Goal: Information Seeking & Learning: Learn about a topic

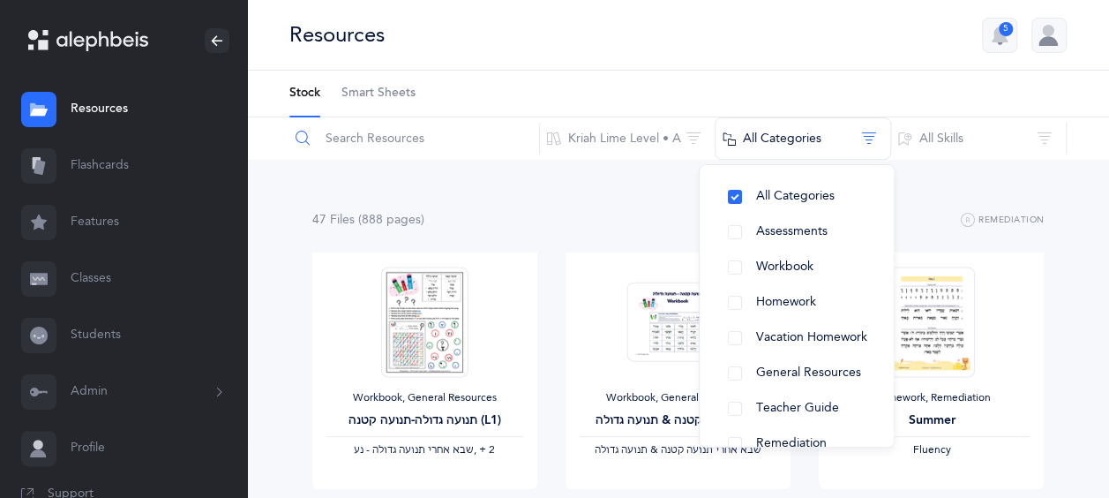
click at [450, 131] on input "text" at bounding box center [414, 138] width 251 height 42
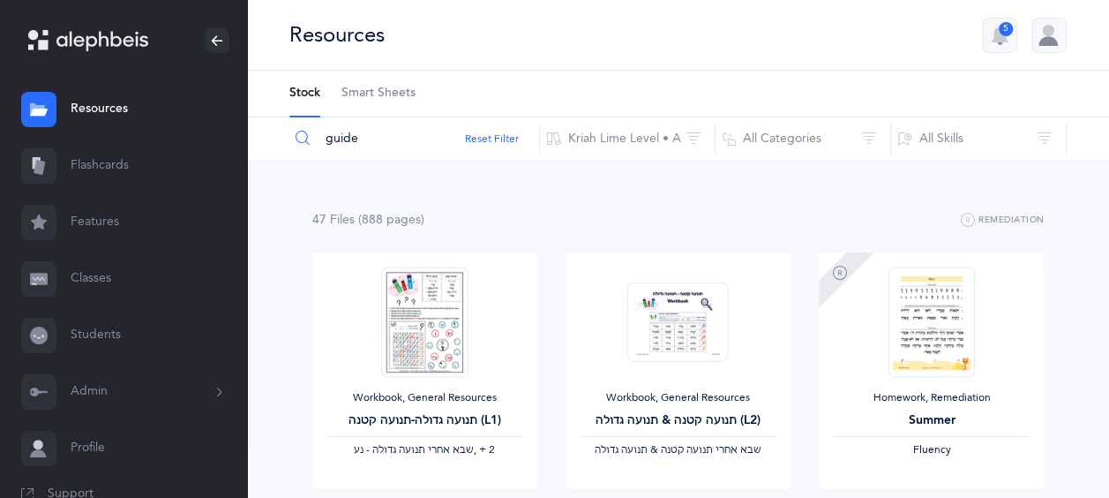
type input "guide"
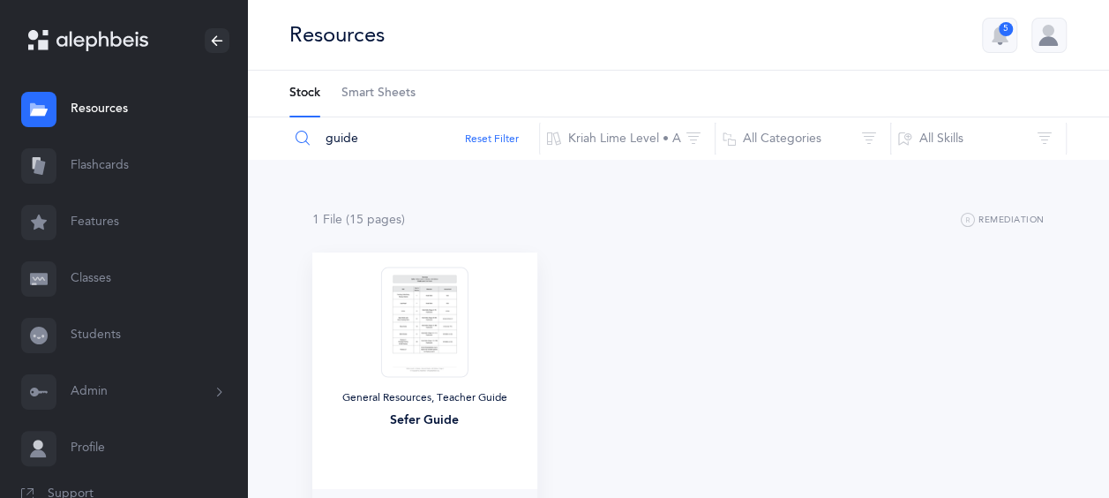
click at [459, 409] on div "General Resources, Teacher Guide Sefer Guide" at bounding box center [424, 413] width 197 height 45
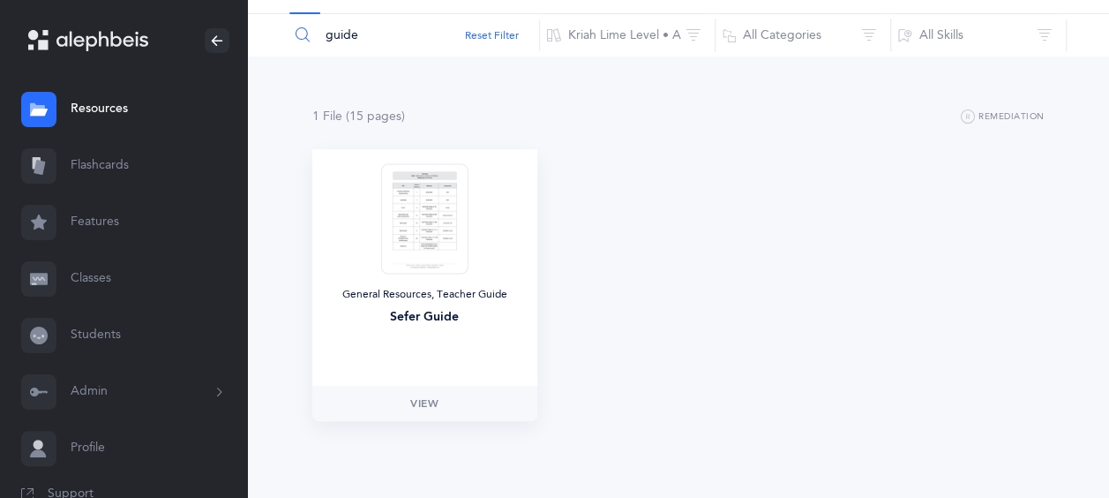
scroll to position [106, 0]
click at [426, 397] on span "View" at bounding box center [424, 401] width 28 height 16
click at [669, 38] on button "Kriah Lime Level • A" at bounding box center [627, 32] width 176 height 42
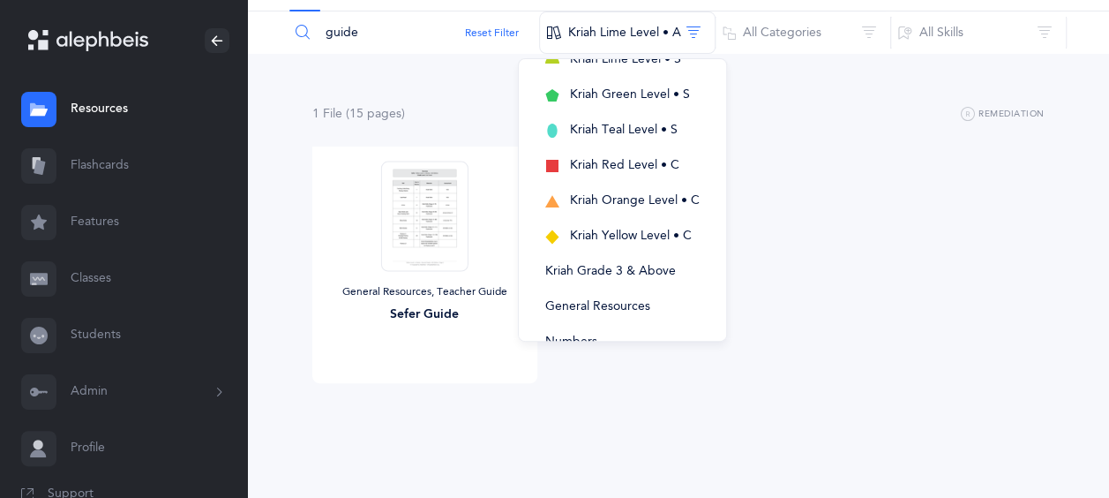
scroll to position [501, 0]
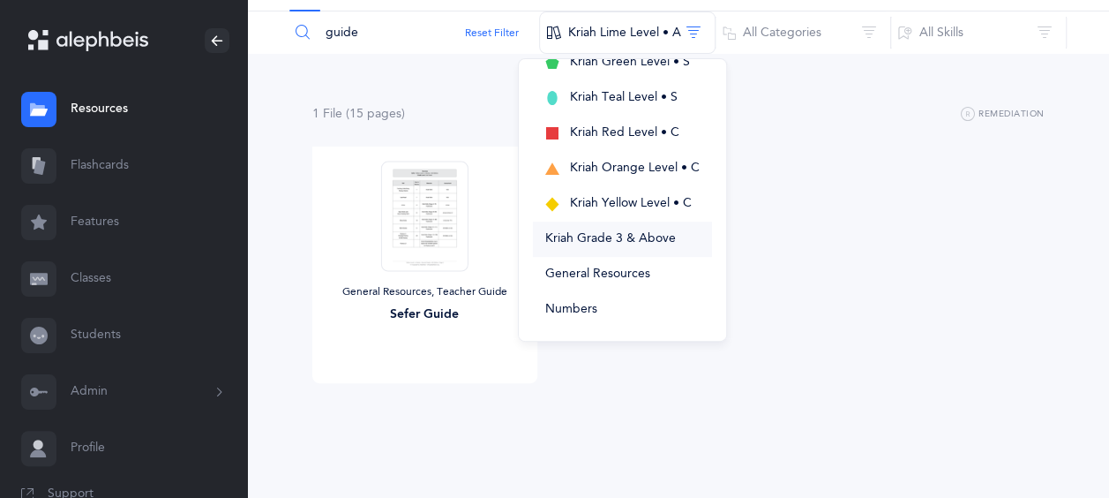
click at [636, 236] on span "Kriah Grade 3 & Above" at bounding box center [610, 238] width 131 height 14
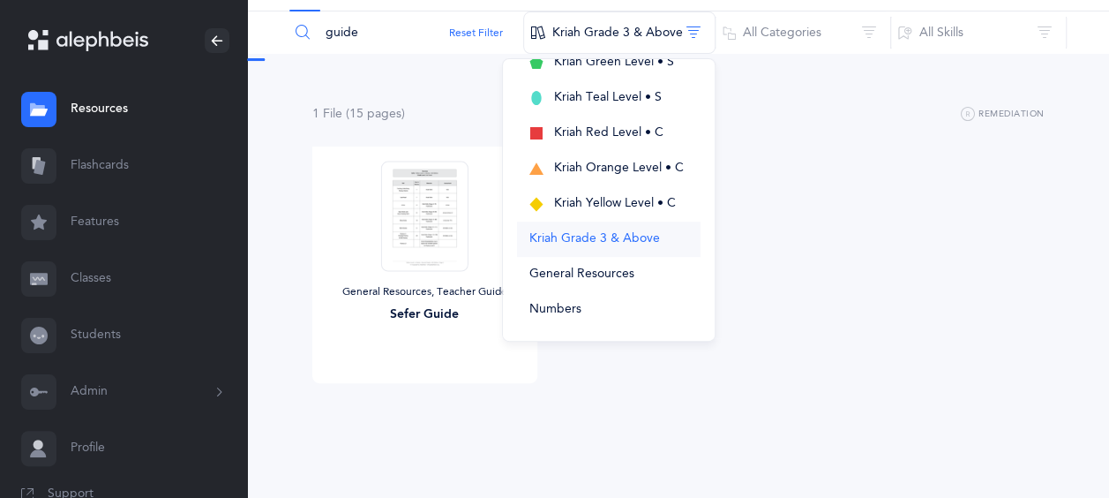
scroll to position [0, 0]
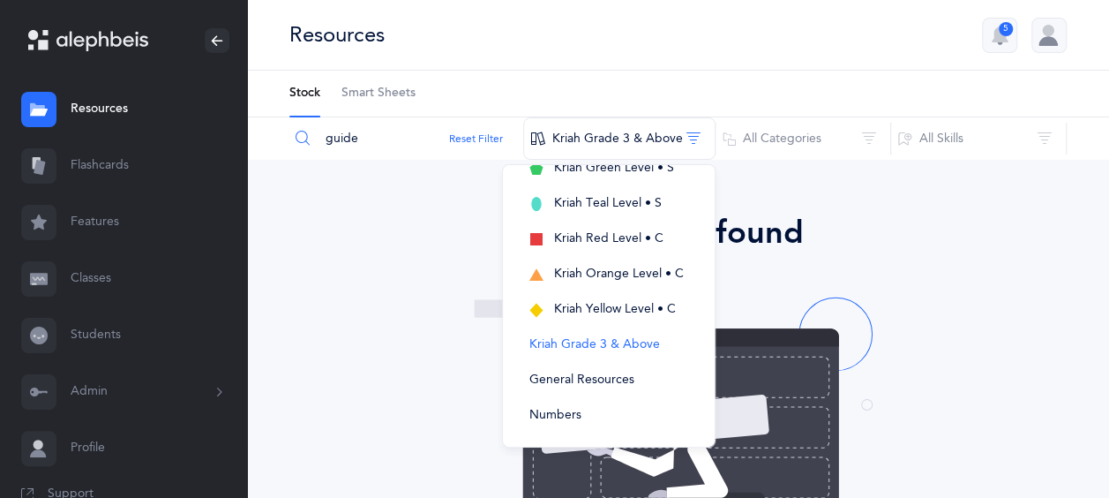
click at [956, 272] on div "No results found Don’t worry, we have lots of other stuff - just try a differen…" at bounding box center [677, 480] width 763 height 543
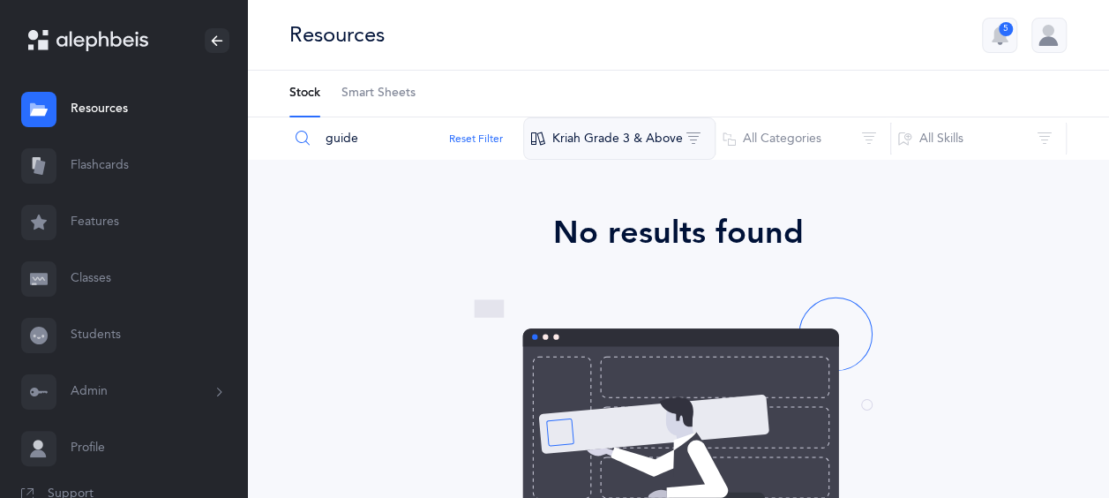
click at [680, 131] on button "Kriah Grade 3 & Above" at bounding box center [619, 138] width 192 height 42
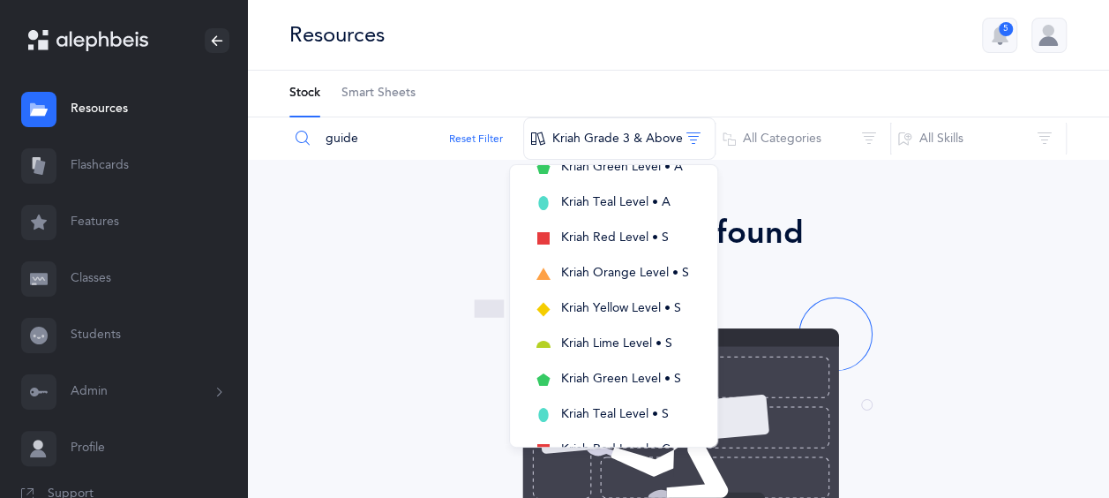
scroll to position [501, 0]
click at [617, 372] on span "General Resources" at bounding box center [588, 379] width 105 height 14
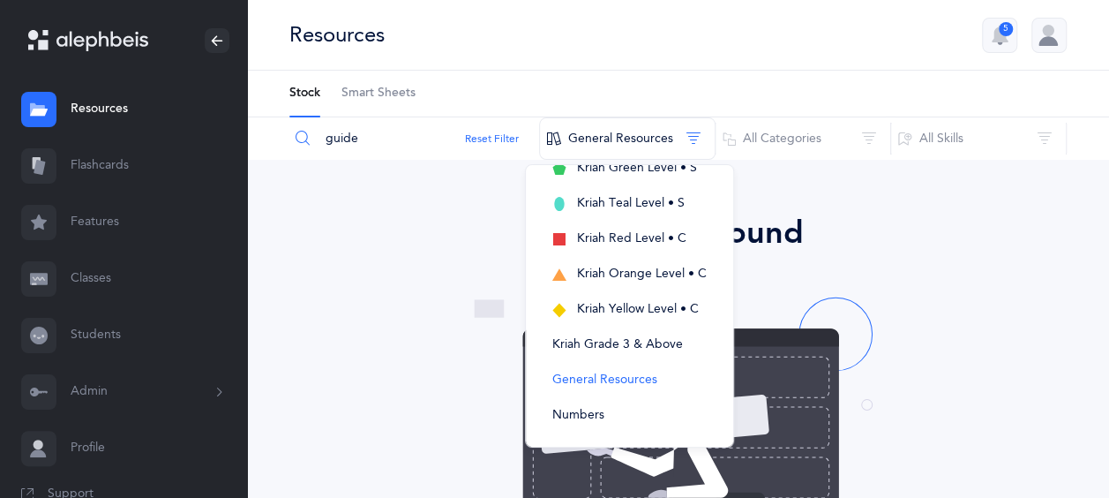
click at [390, 258] on div "No results found Don’t worry, we have lots of other stuff - just try a differen…" at bounding box center [677, 480] width 763 height 543
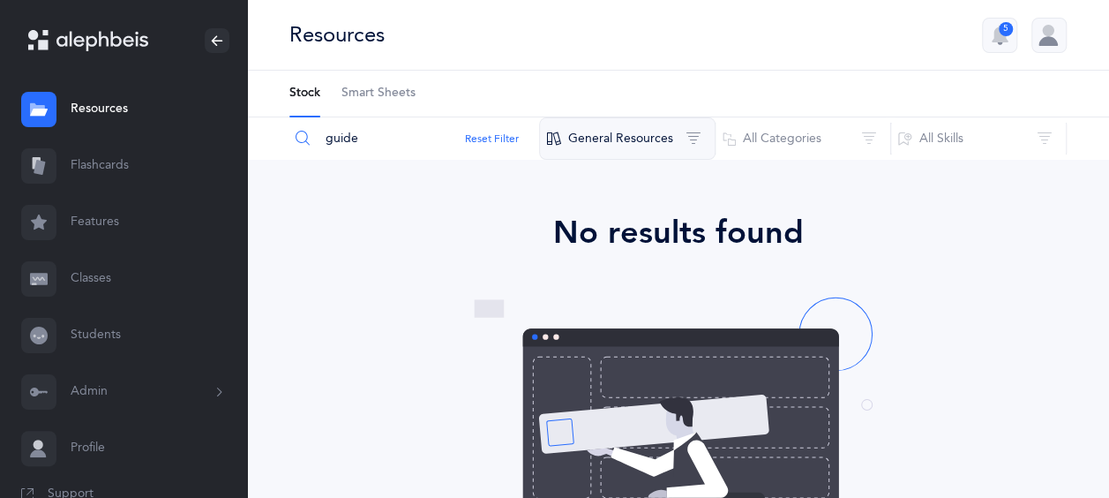
click at [681, 140] on button "General Resources" at bounding box center [627, 138] width 176 height 42
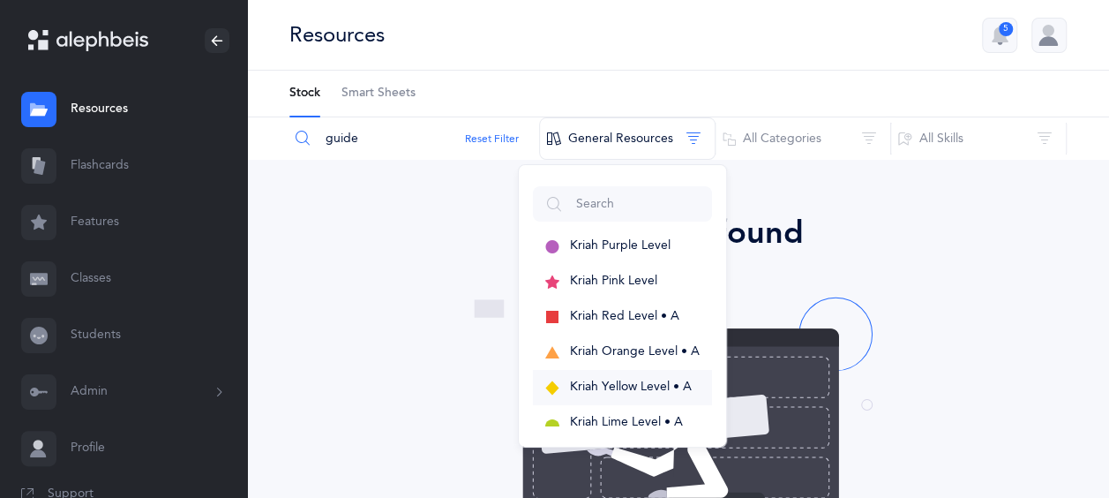
click at [641, 389] on span "Kriah Yellow Level • A" at bounding box center [631, 386] width 122 height 14
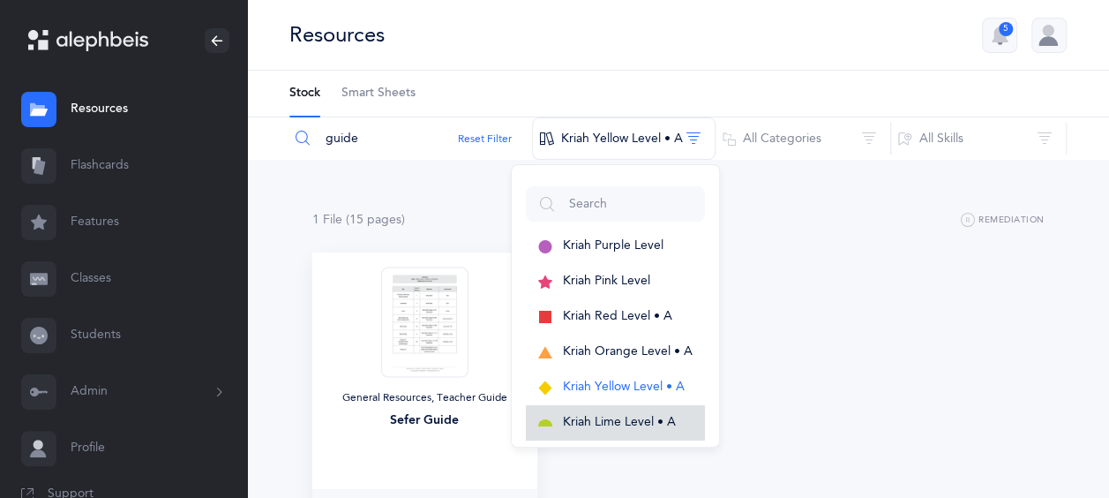
scroll to position [28, 0]
click at [266, 369] on div "1 File (15 page s ) Remediation General Resources, Teacher Guide Sefer Guide Vi…" at bounding box center [678, 384] width 862 height 449
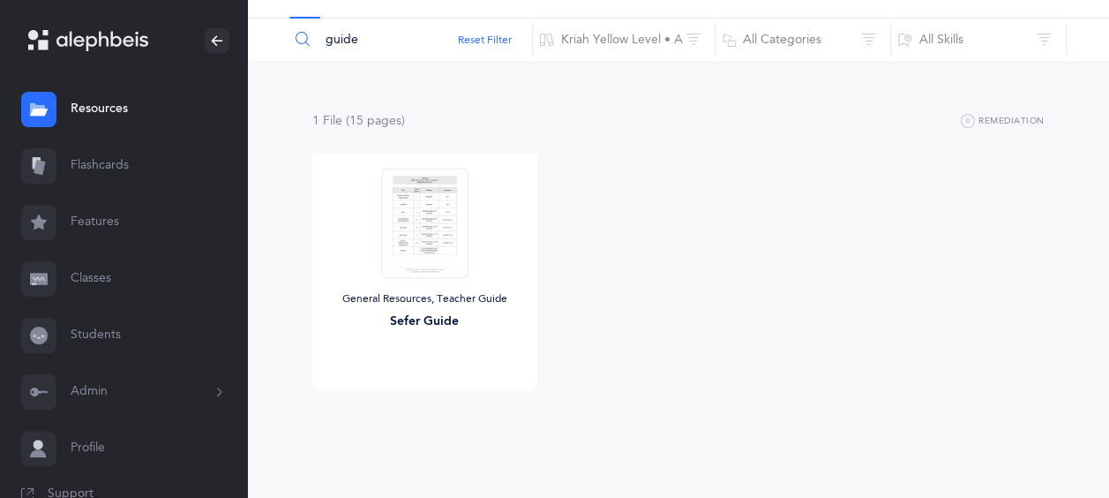
scroll to position [102, 0]
click at [410, 403] on span "View" at bounding box center [424, 404] width 28 height 16
click at [682, 41] on button "Kriah Yellow Level • A" at bounding box center [624, 36] width 184 height 42
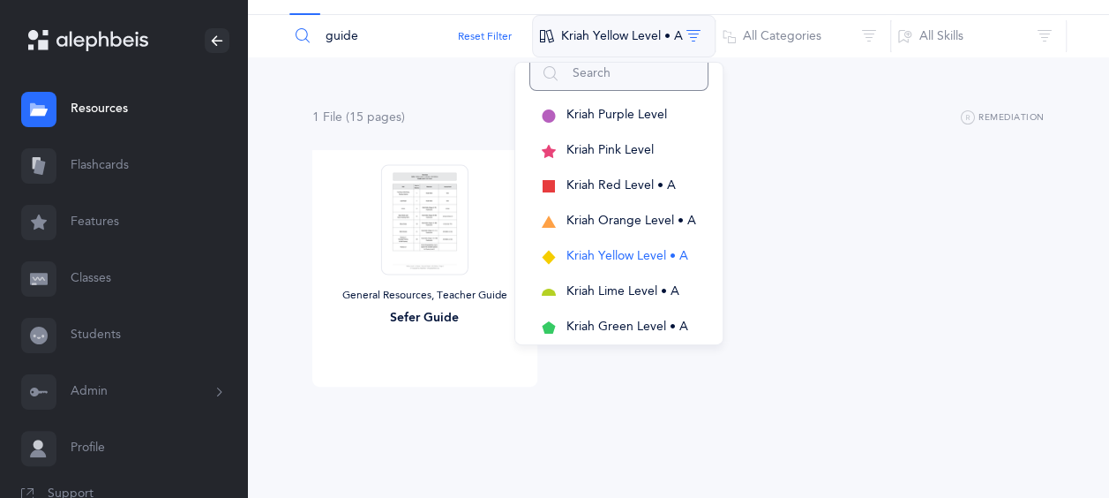
scroll to position [21, 0]
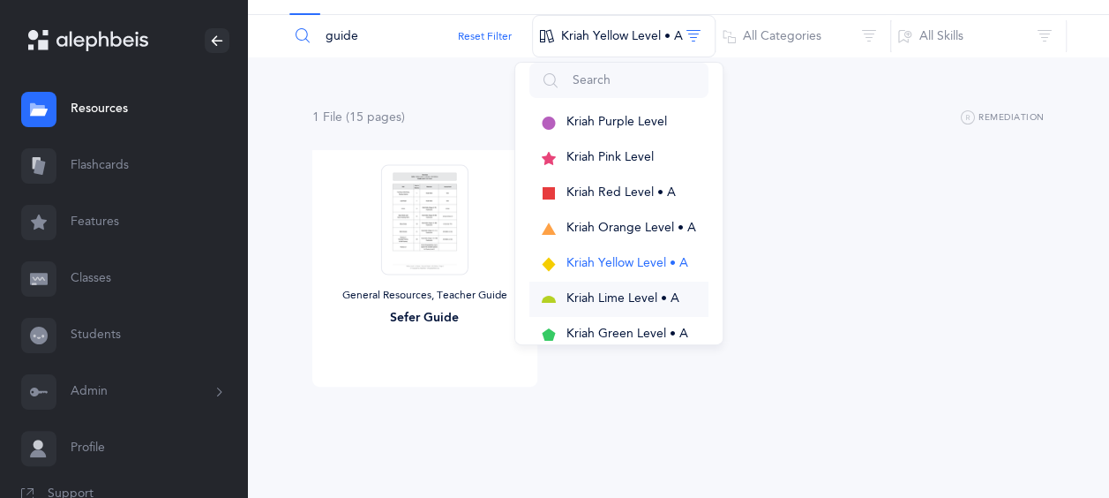
click at [635, 298] on span "Kriah Lime Level • A" at bounding box center [622, 298] width 113 height 14
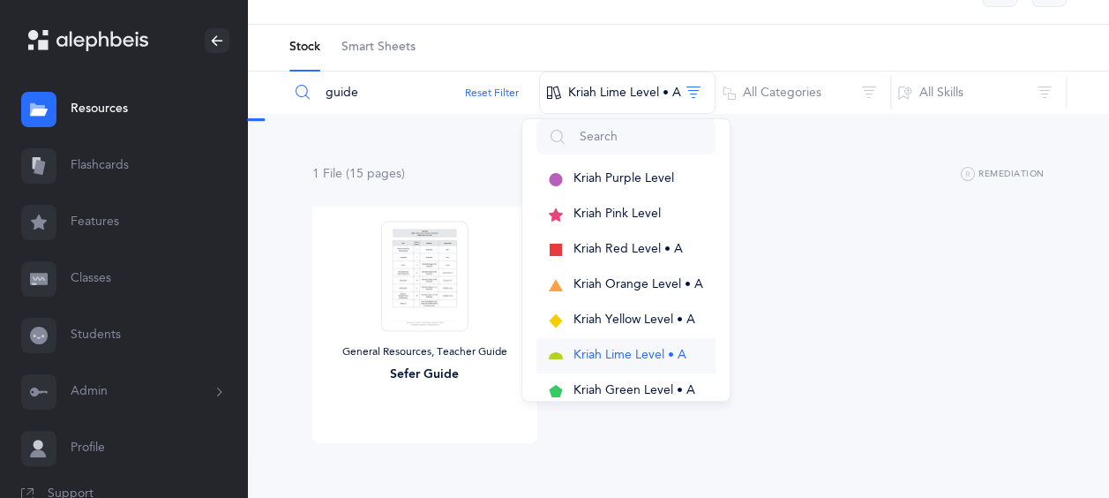
scroll to position [0, 0]
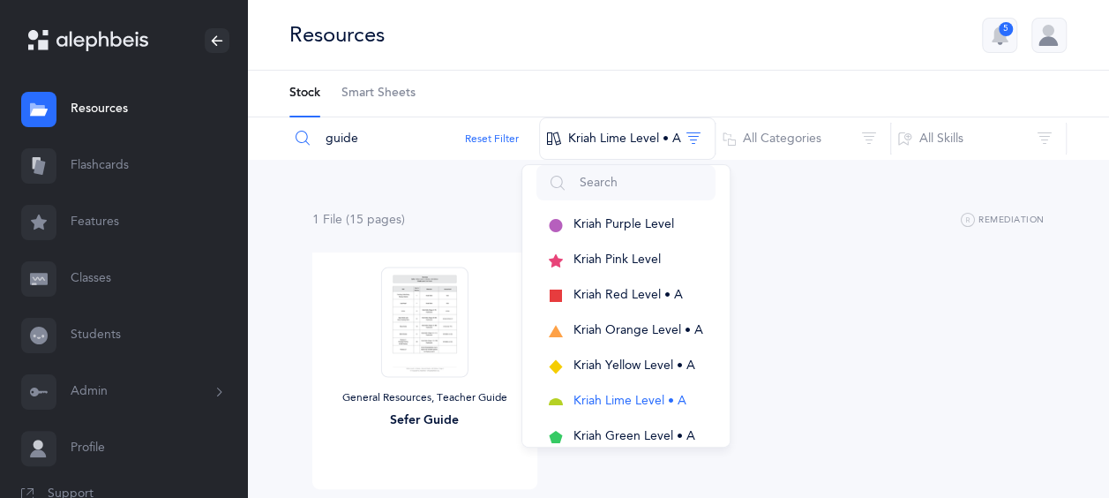
click at [948, 313] on div "General Resources, Teacher Guide Sefer Guide View" at bounding box center [678, 395] width 761 height 286
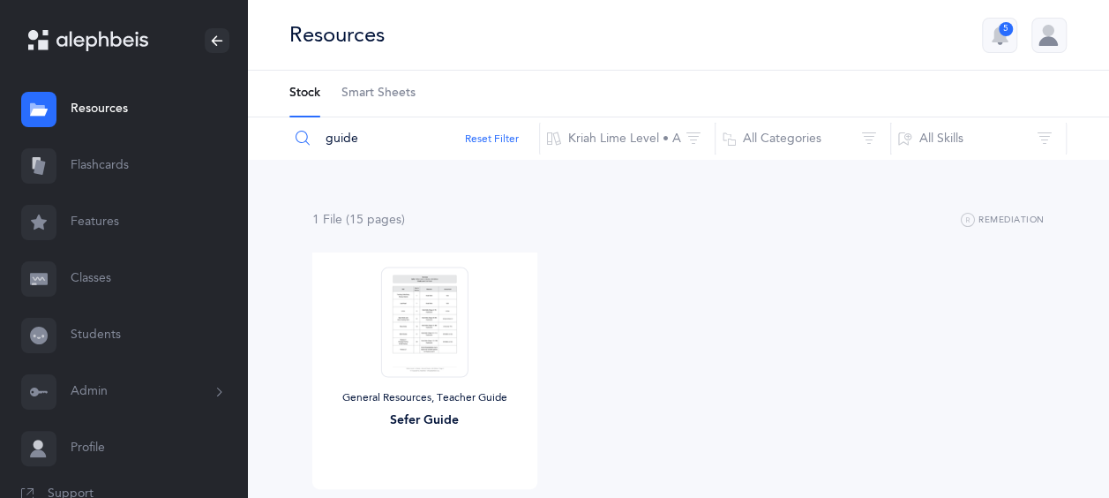
click at [390, 142] on input "guide" at bounding box center [414, 138] width 251 height 42
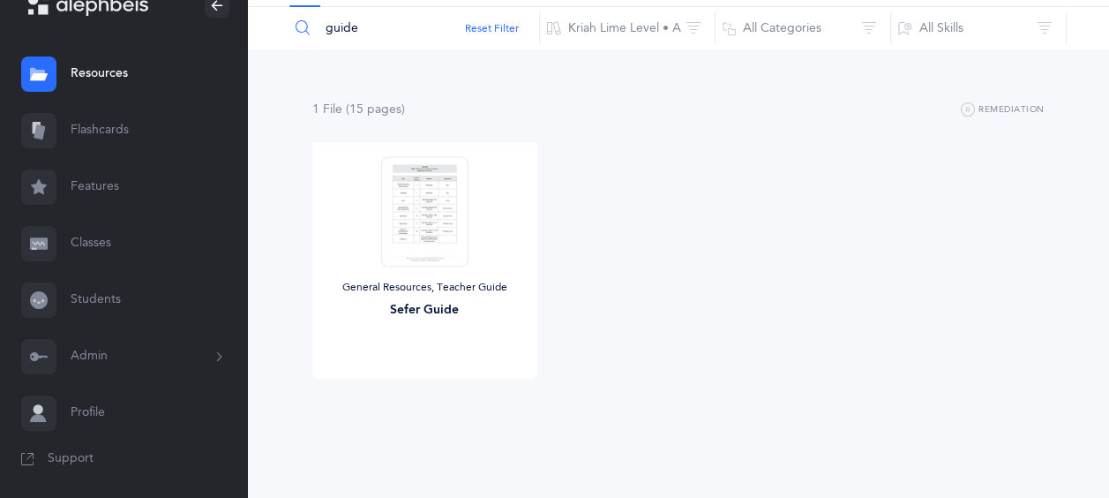
scroll to position [111, 0]
click at [499, 27] on button "Reset Filter" at bounding box center [492, 27] width 54 height 16
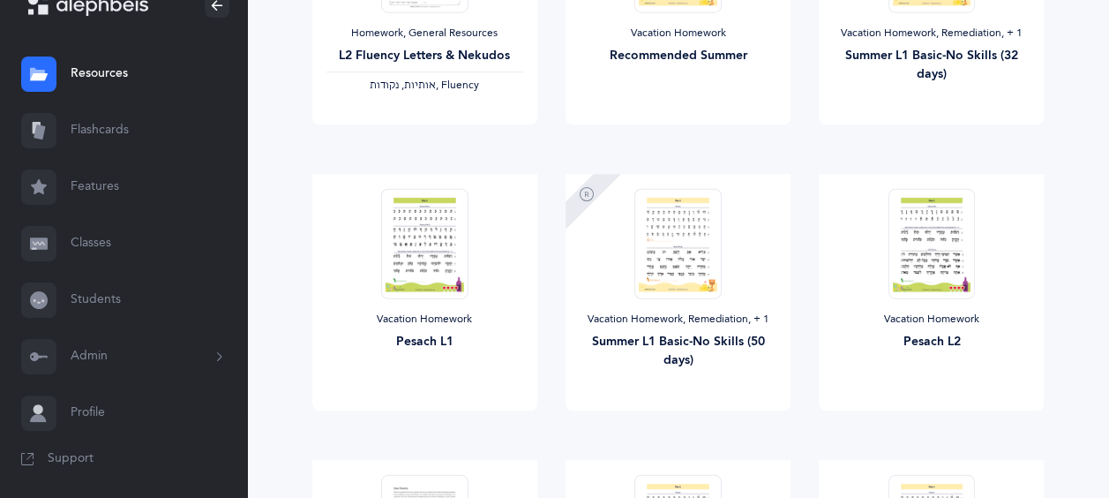
scroll to position [0, 0]
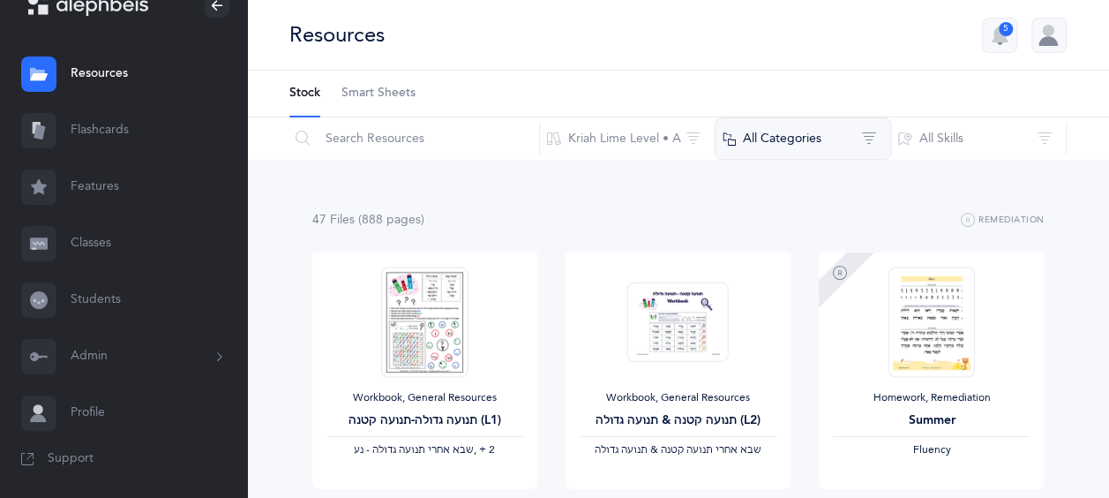
click at [857, 148] on button "All Categories" at bounding box center [803, 138] width 176 height 42
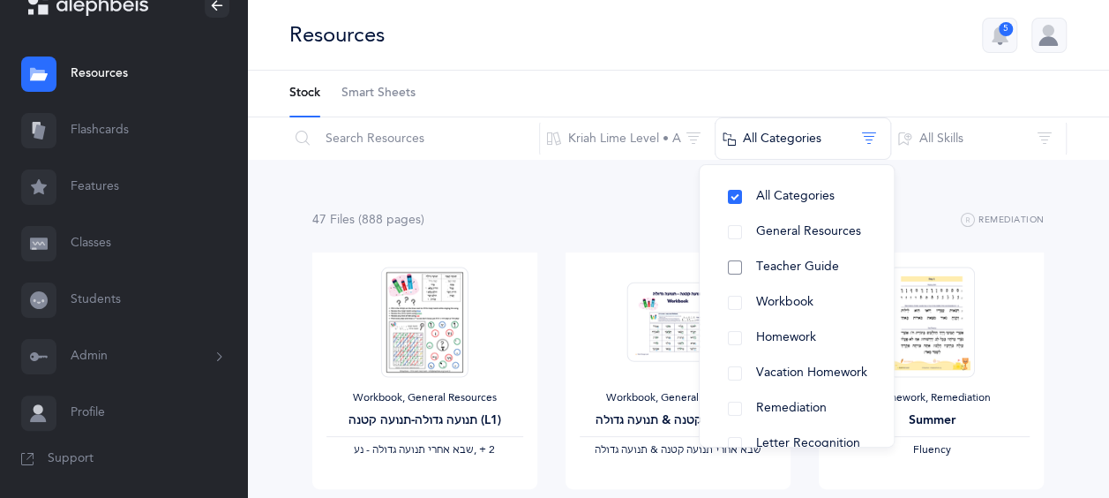
click at [799, 270] on span "Teacher Guide" at bounding box center [797, 266] width 83 height 14
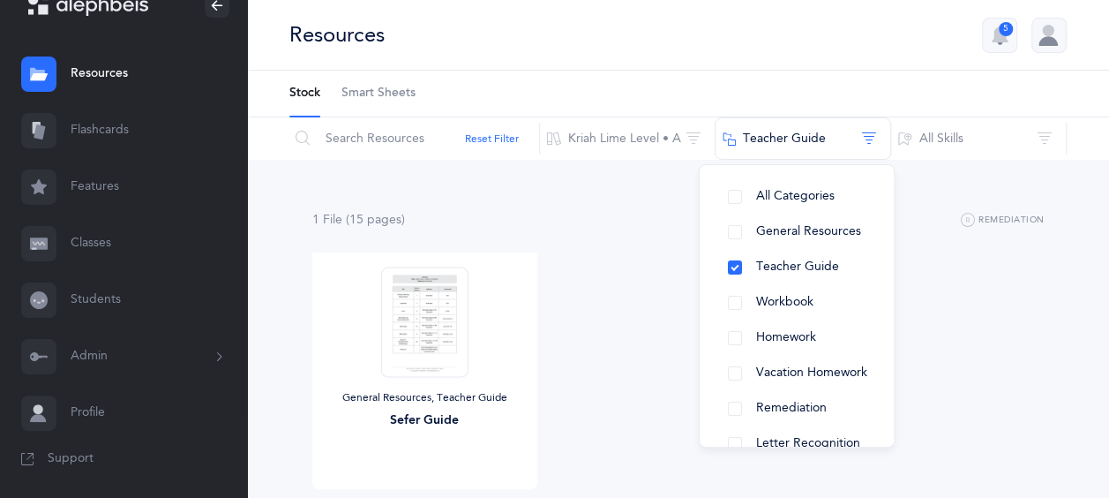
click at [634, 343] on div "General Resources, Teacher Guide Sefer Guide View" at bounding box center [678, 395] width 761 height 286
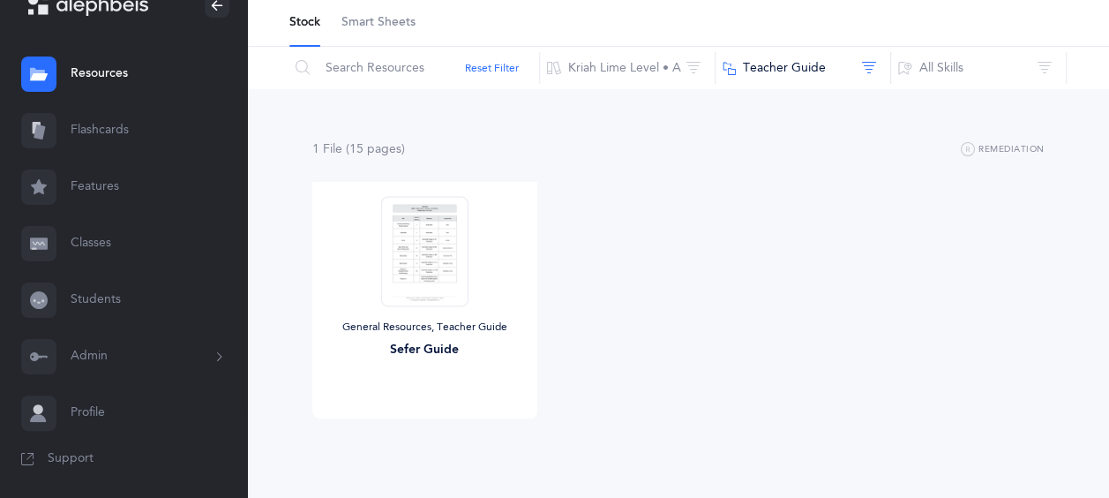
scroll to position [106, 0]
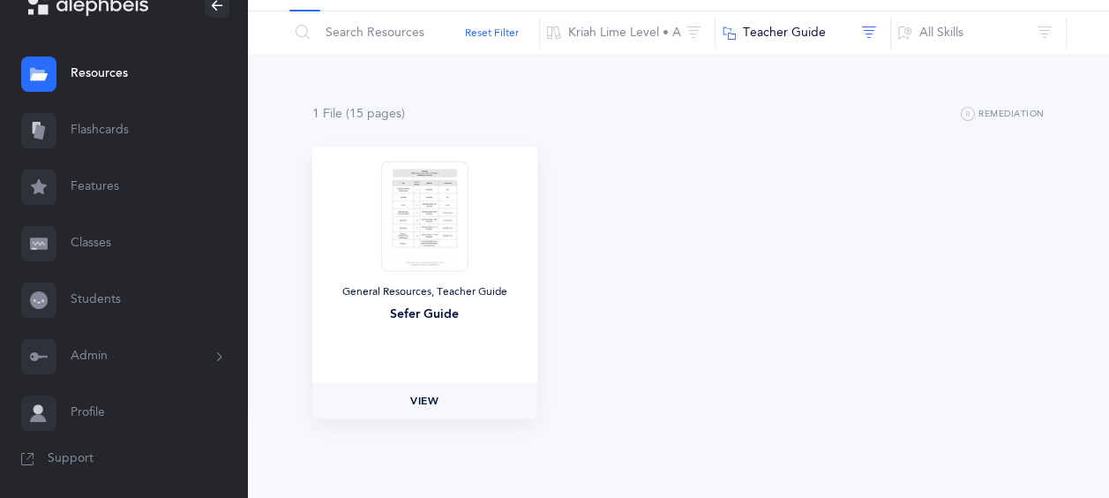
click at [425, 396] on span "View" at bounding box center [424, 401] width 28 height 16
click at [832, 25] on button "Teacher Guide" at bounding box center [803, 32] width 176 height 42
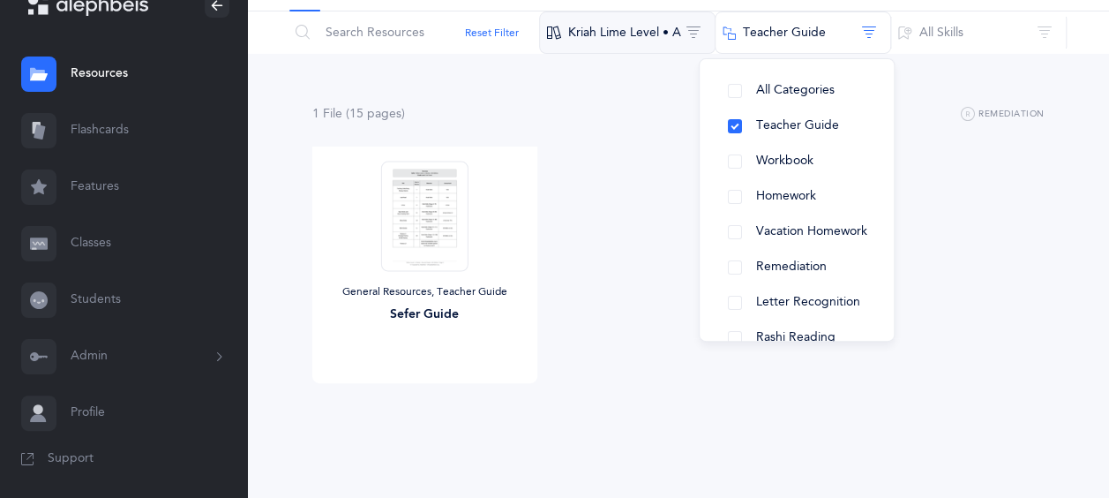
click at [661, 18] on button "Kriah Lime Level • A" at bounding box center [627, 32] width 176 height 42
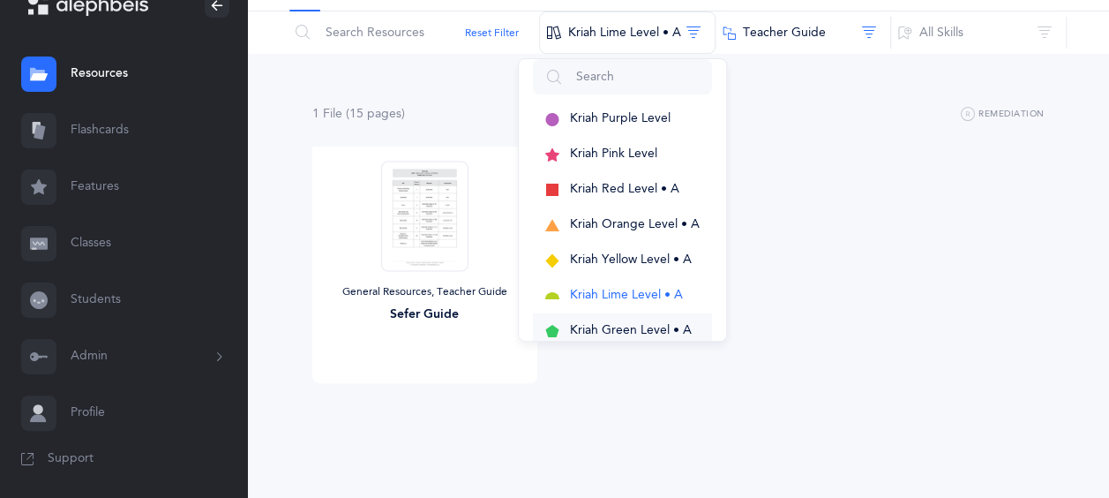
click at [626, 337] on button "Kriah Green Level • A" at bounding box center [622, 330] width 179 height 35
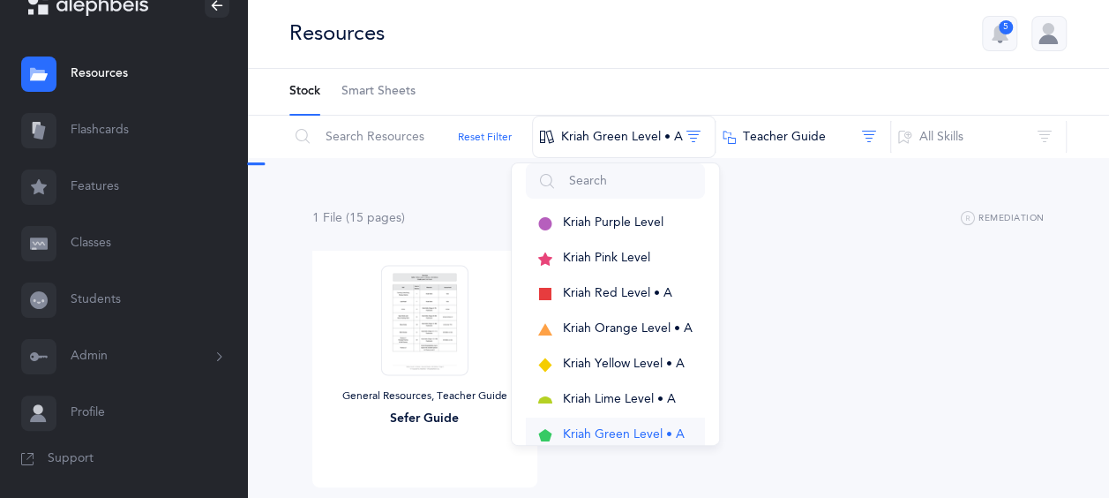
scroll to position [0, 0]
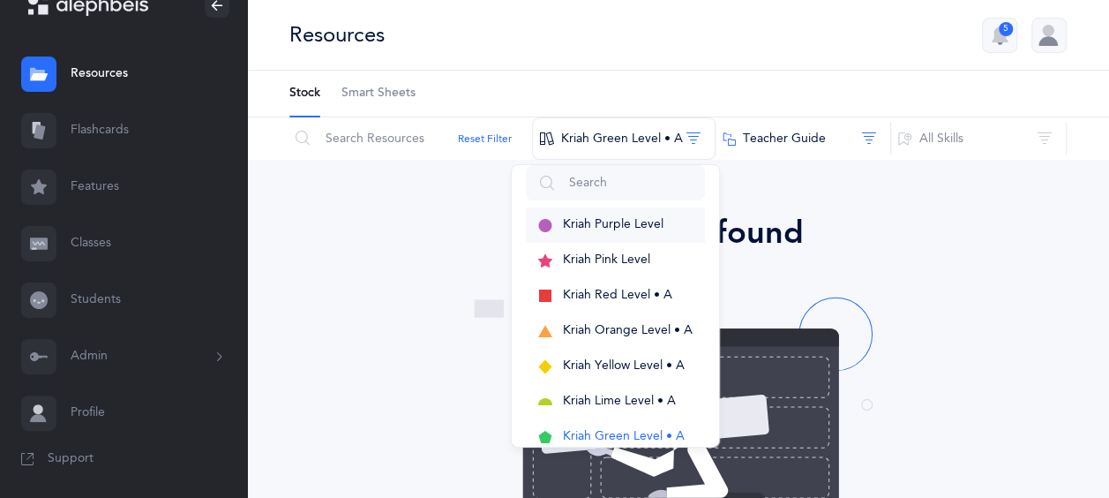
click at [625, 214] on button "Kriah Purple Level" at bounding box center [615, 224] width 179 height 35
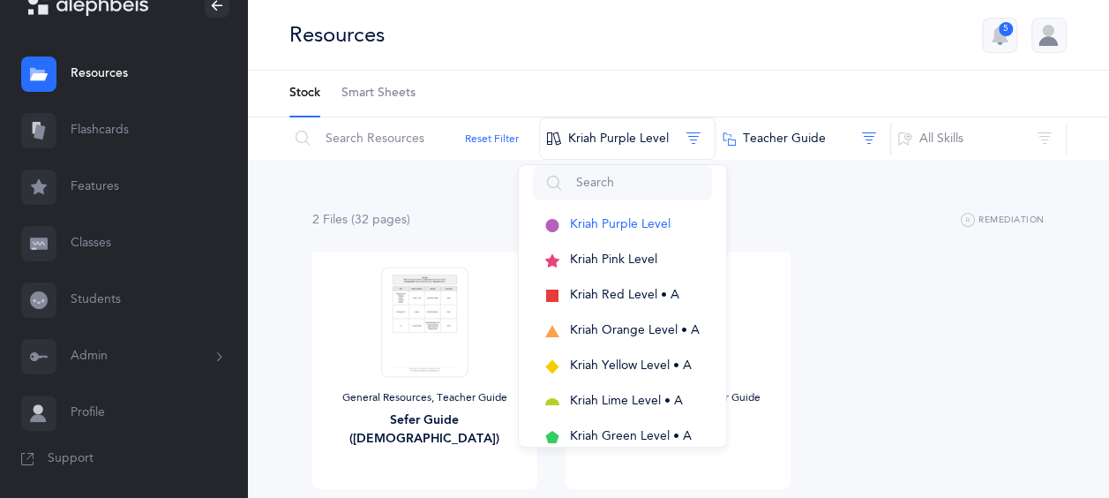
click at [442, 198] on div "2 File s (32 page s ) Remediation General Resources, Teacher Guide Sefer Guide …" at bounding box center [678, 384] width 862 height 449
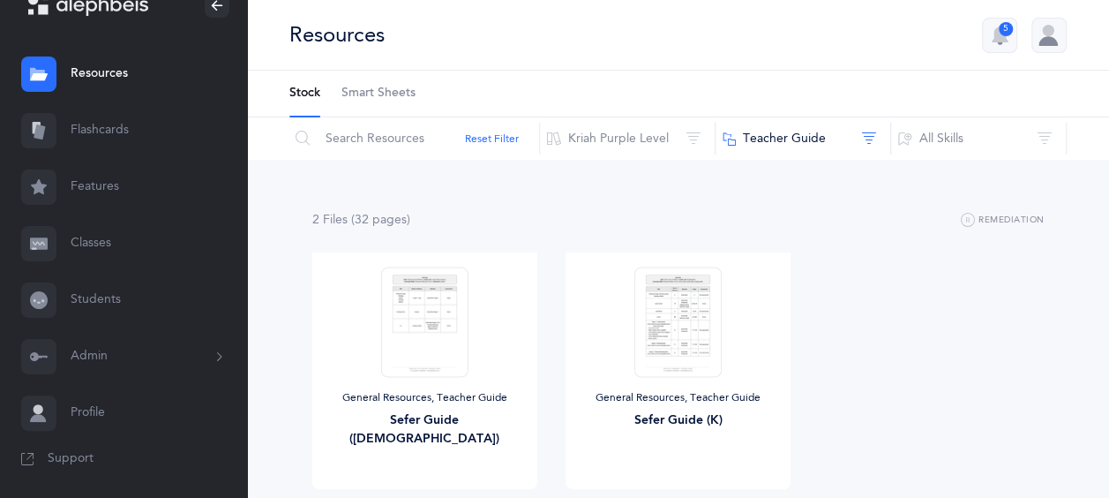
scroll to position [111, 0]
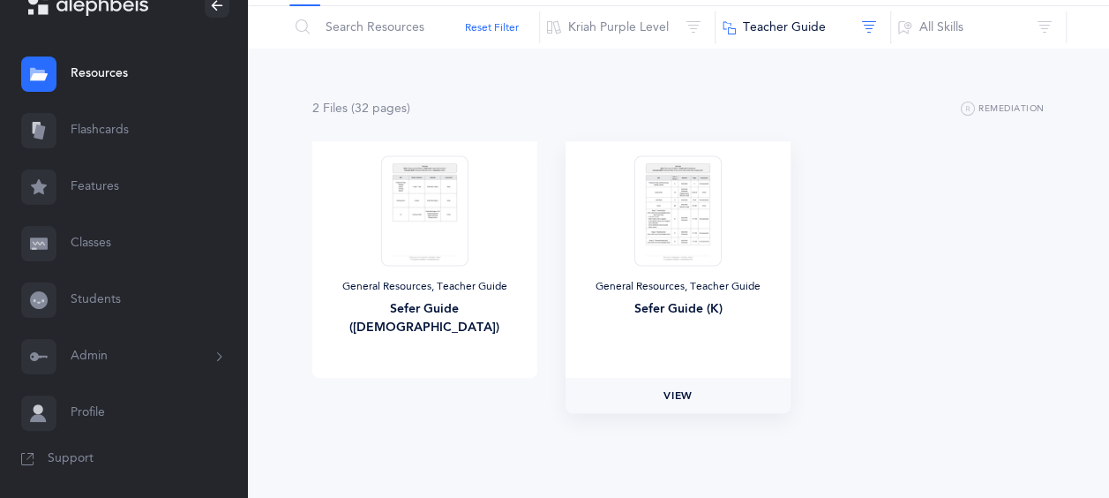
click at [675, 388] on span "View" at bounding box center [678, 395] width 28 height 16
click at [643, 29] on button "Kriah Purple Level" at bounding box center [627, 27] width 176 height 42
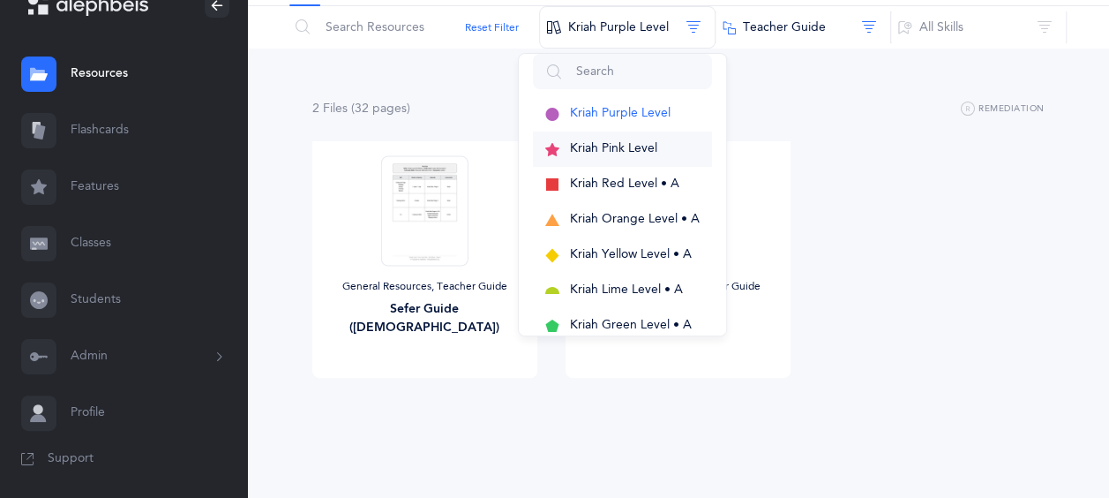
click at [635, 144] on span "Kriah Pink Level" at bounding box center [613, 148] width 87 height 14
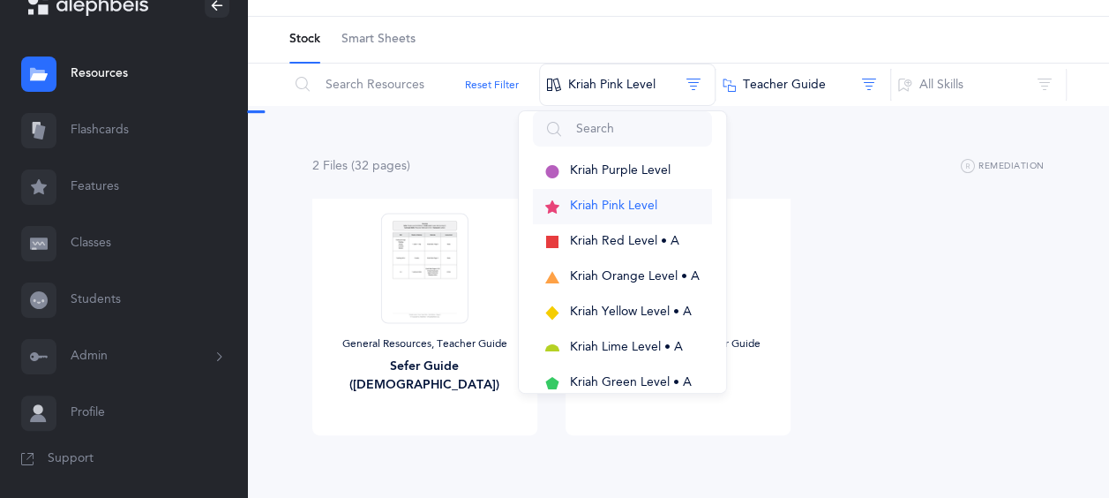
scroll to position [0, 0]
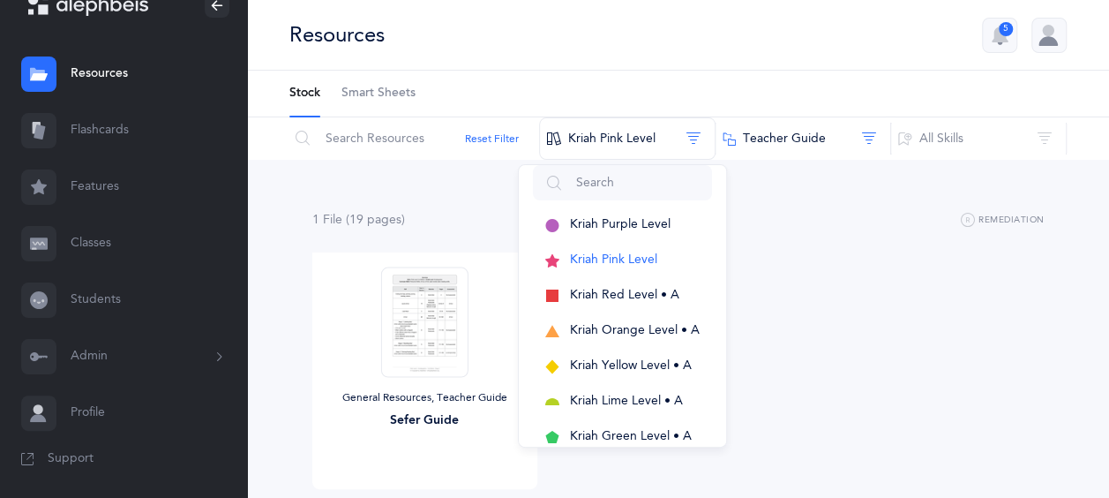
click at [261, 362] on div "1 File (19 page s ) Remediation General Resources, Teacher Guide Sefer Guide Vi…" at bounding box center [678, 384] width 862 height 449
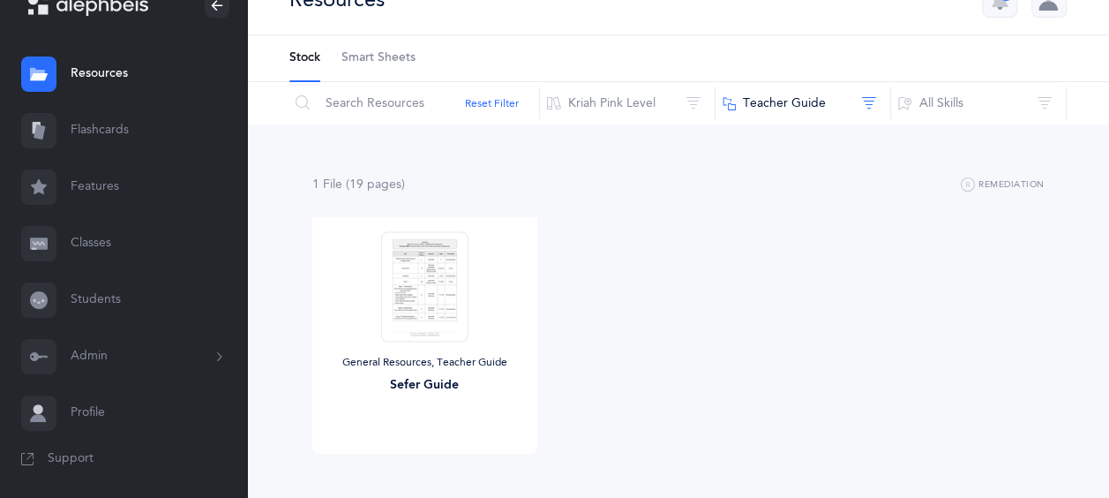
scroll to position [71, 0]
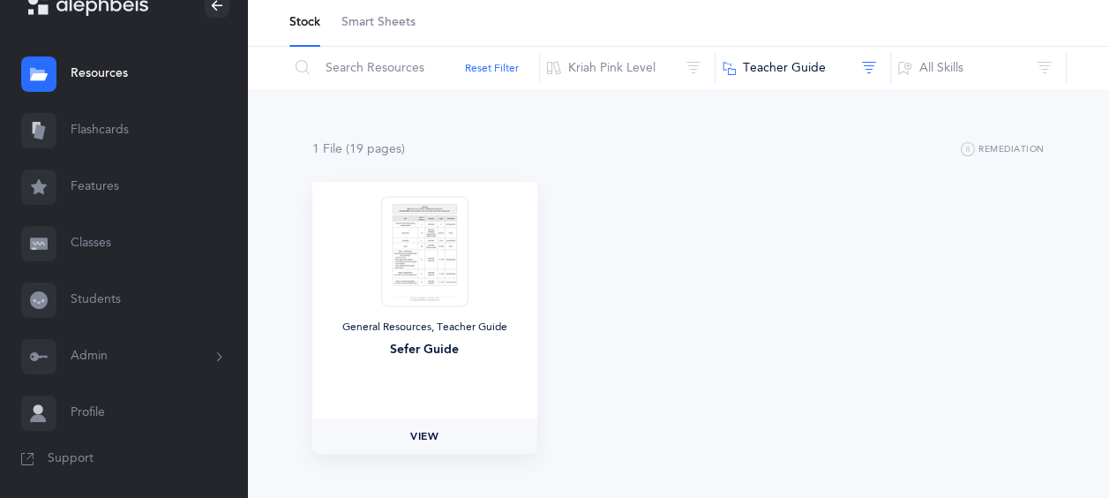
click at [416, 443] on span "View" at bounding box center [424, 436] width 28 height 16
click at [600, 78] on button "Kriah Pink Level" at bounding box center [627, 68] width 176 height 42
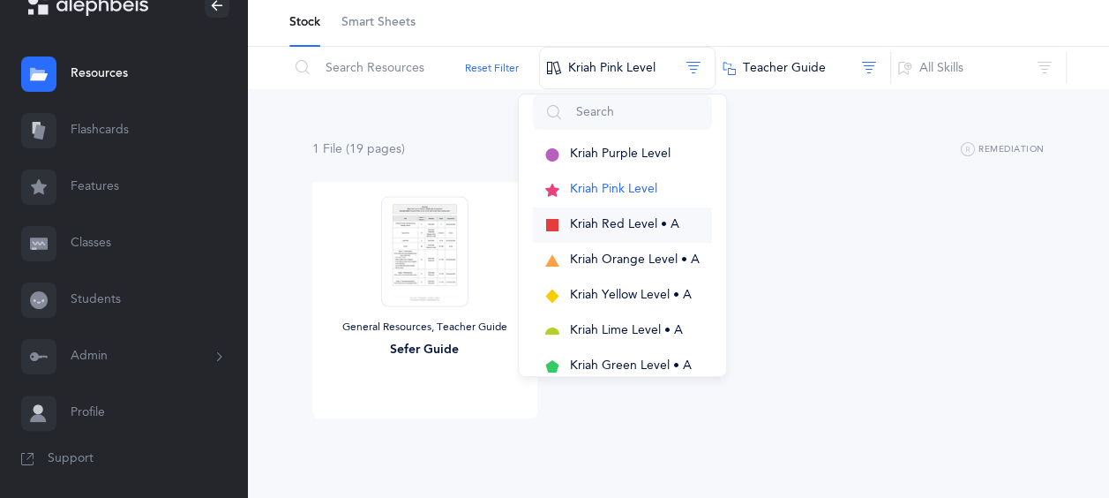
click at [626, 226] on span "Kriah Red Level • A" at bounding box center [624, 224] width 109 height 14
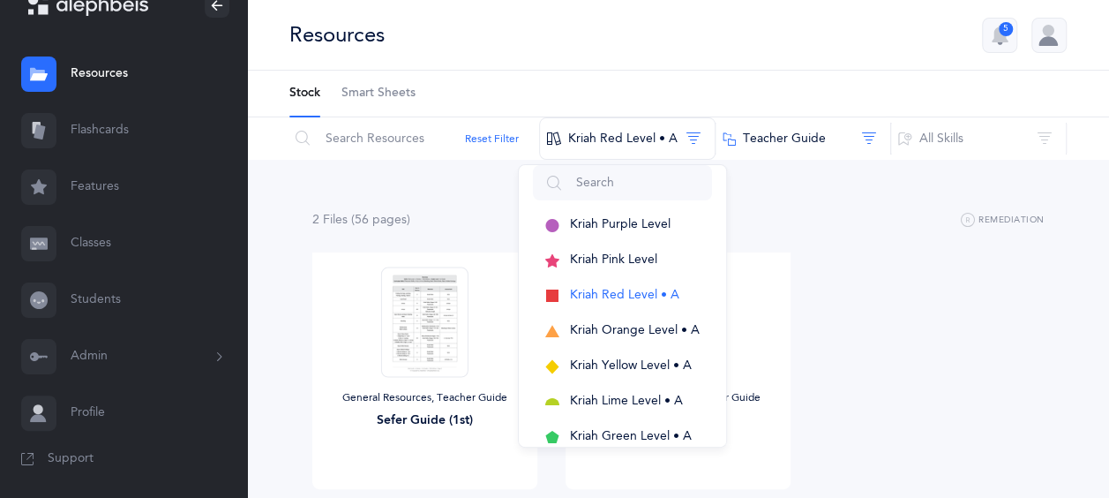
click at [314, 241] on div "2 File s (56 page s ) Remediation General Resources, Teacher Guide Sefer Guide …" at bounding box center [678, 373] width 732 height 329
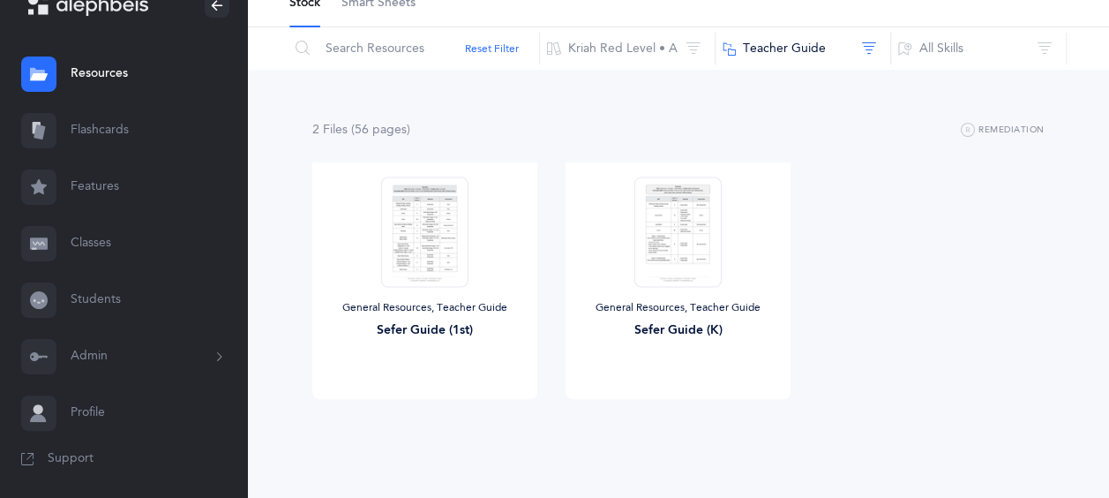
scroll to position [111, 0]
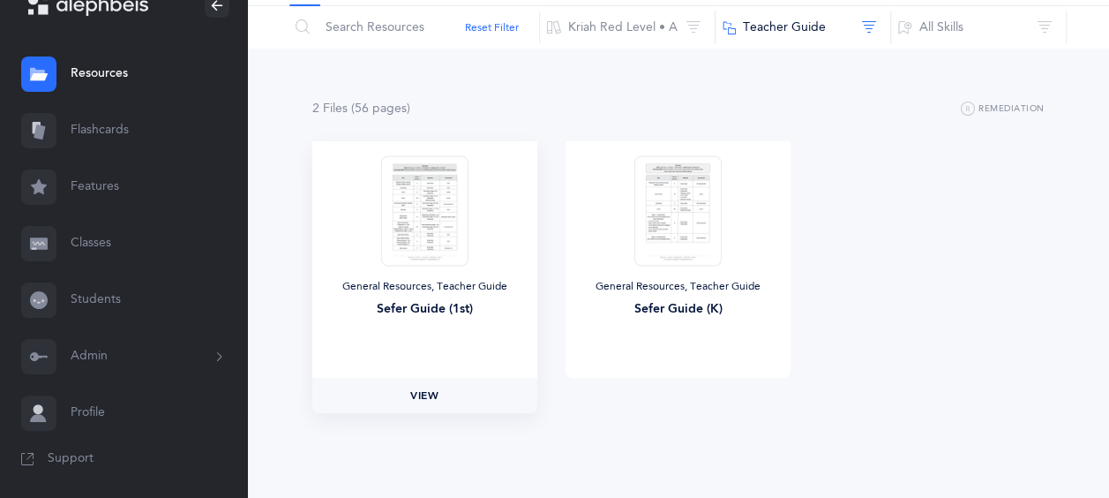
click at [426, 397] on span "View" at bounding box center [424, 395] width 28 height 16
click at [601, 19] on button "Kriah Red Level • A" at bounding box center [627, 27] width 176 height 42
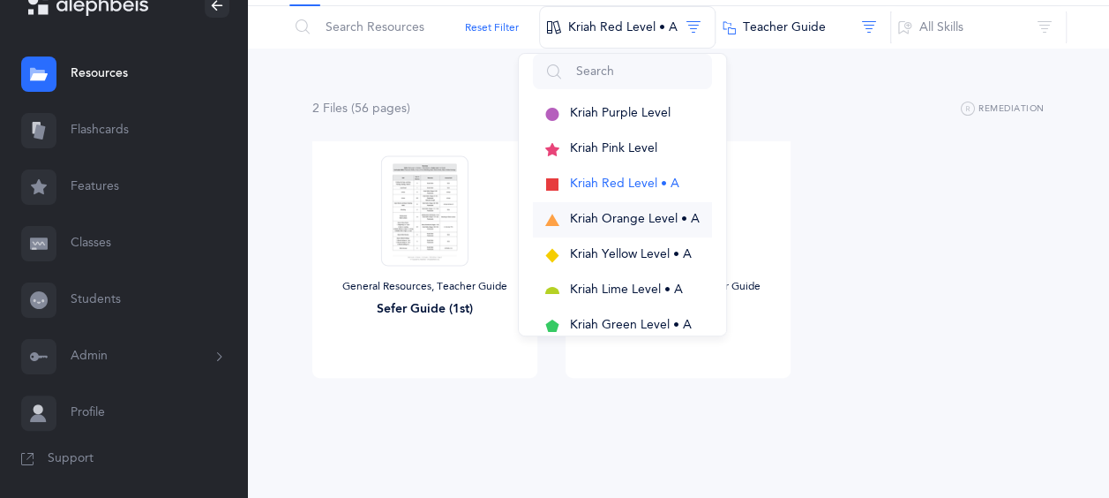
click at [635, 221] on span "Kriah Orange Level • A" at bounding box center [635, 219] width 130 height 14
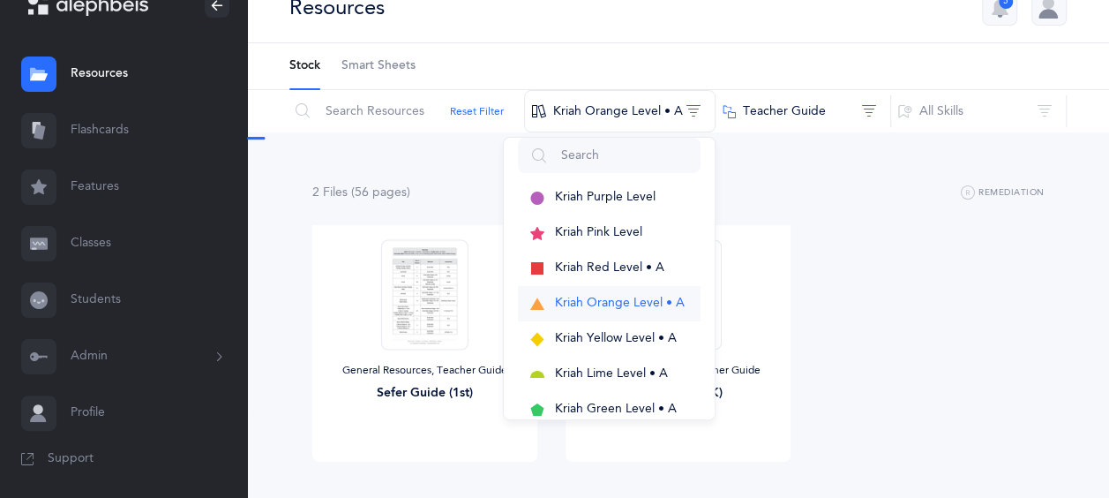
scroll to position [0, 0]
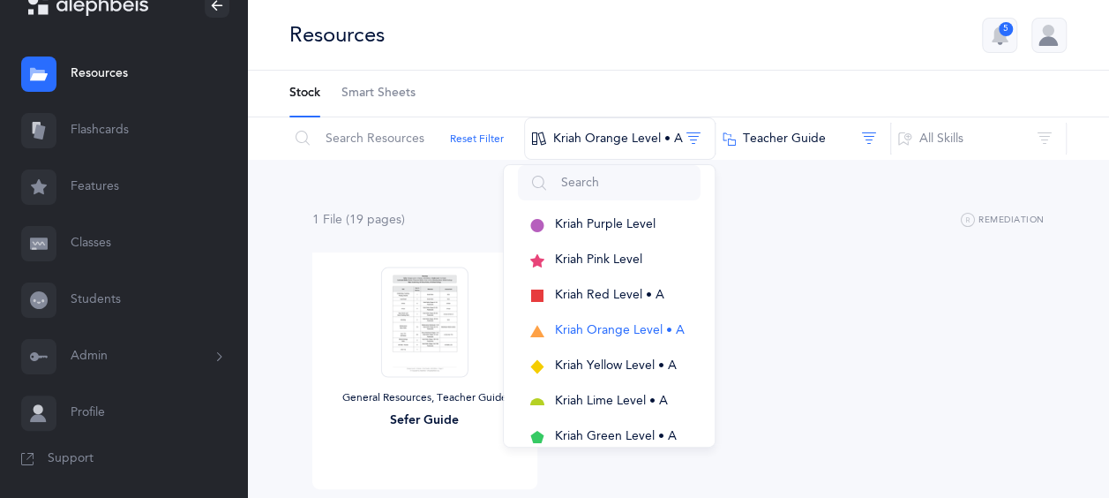
click at [1009, 275] on div "General Resources, Teacher Guide Sefer Guide View" at bounding box center [678, 395] width 761 height 286
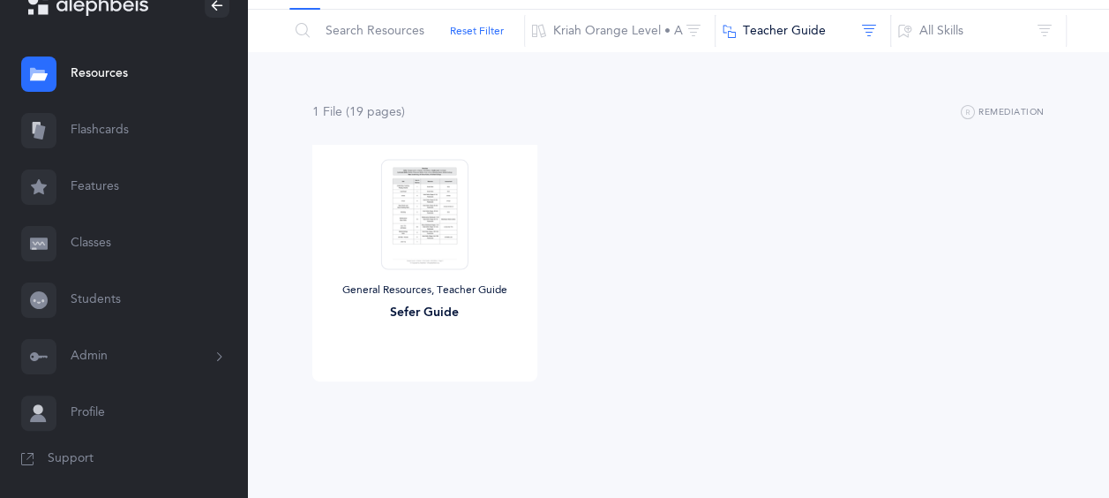
scroll to position [111, 0]
click at [441, 390] on link "View" at bounding box center [424, 395] width 225 height 35
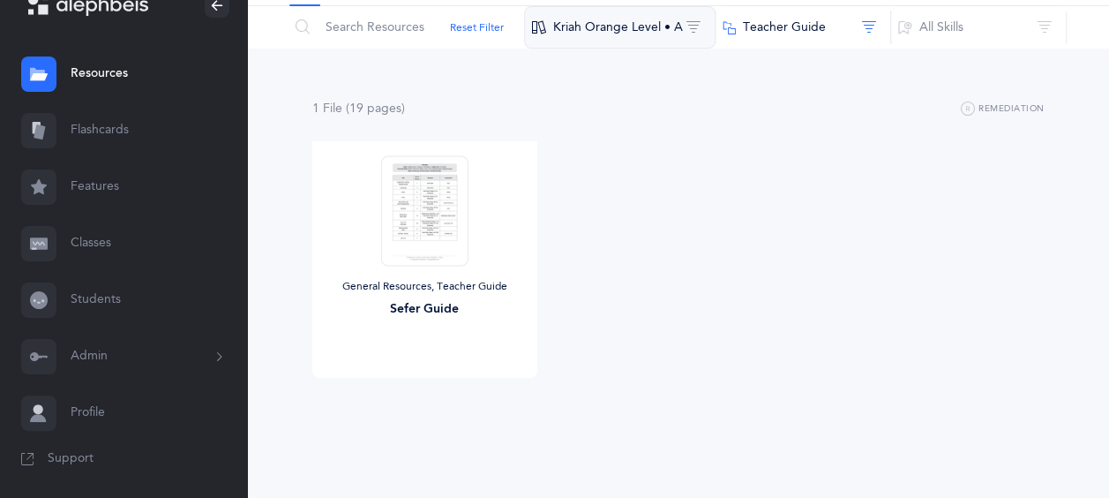
click at [643, 24] on button "Kriah Orange Level • A" at bounding box center [619, 27] width 191 height 42
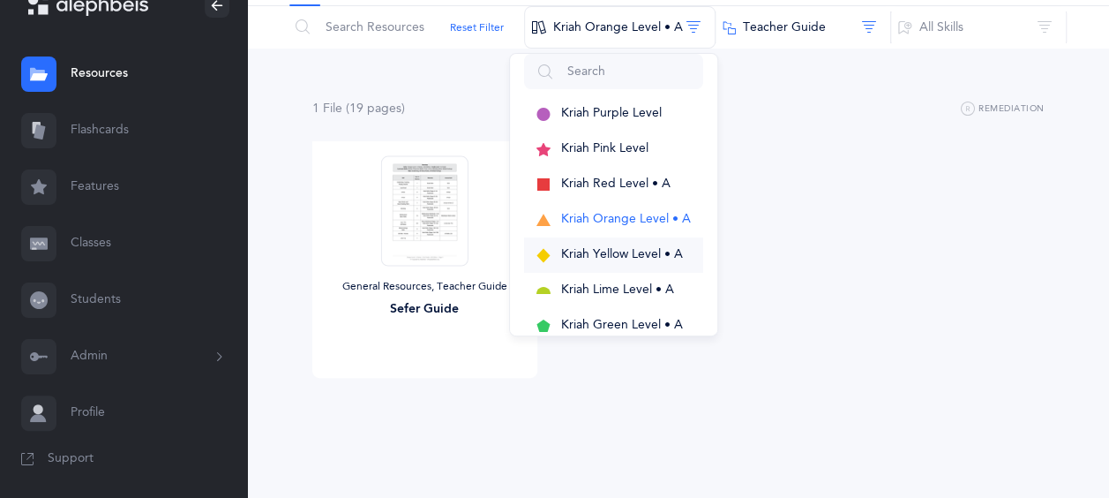
click at [632, 253] on span "Kriah Yellow Level • A" at bounding box center [622, 254] width 122 height 14
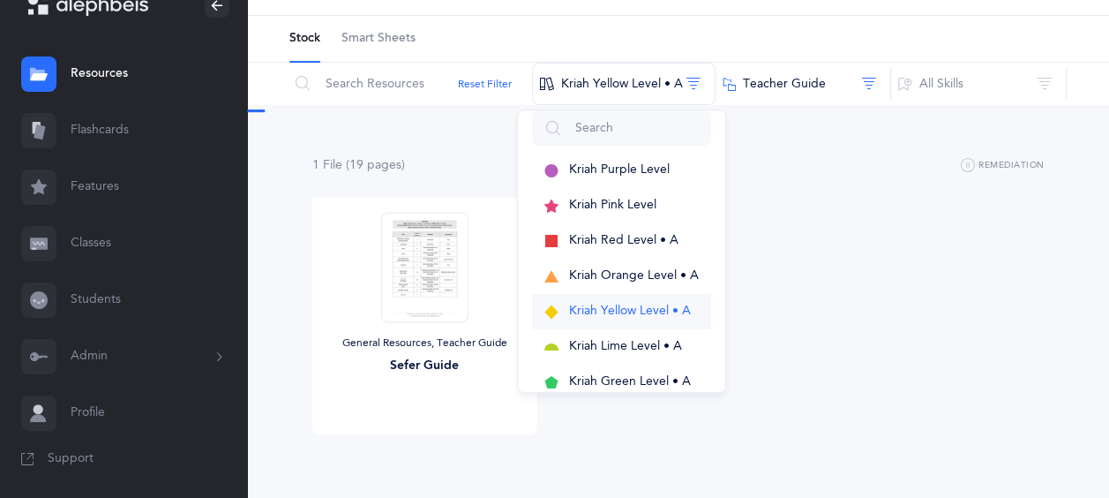
scroll to position [0, 0]
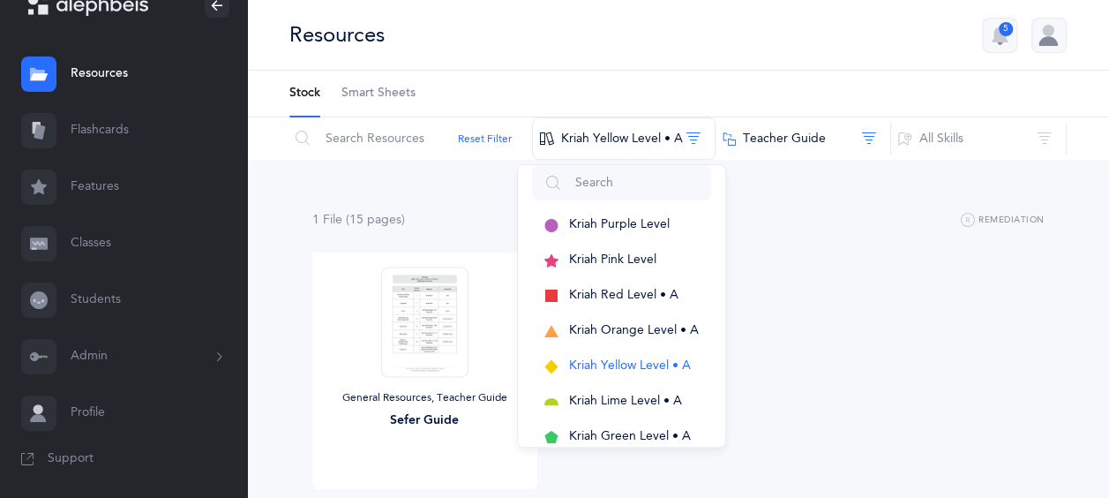
click at [464, 232] on div "1 File (15 page s ) Remediation General Resources, Teacher Guide Sefer Guide Vi…" at bounding box center [678, 373] width 732 height 329
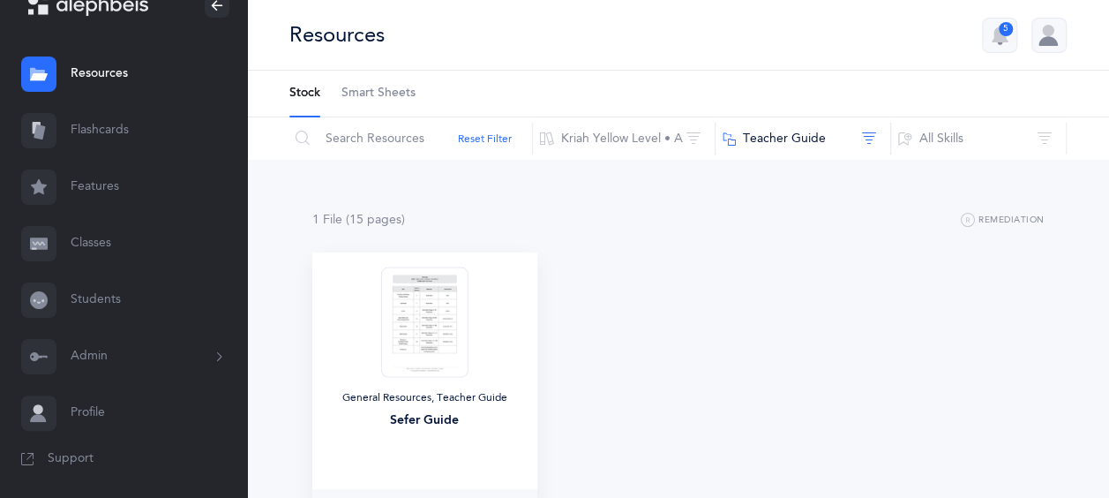
click at [487, 491] on link "View" at bounding box center [424, 506] width 225 height 35
click at [661, 131] on button "Kriah Yellow Level • A" at bounding box center [624, 138] width 184 height 42
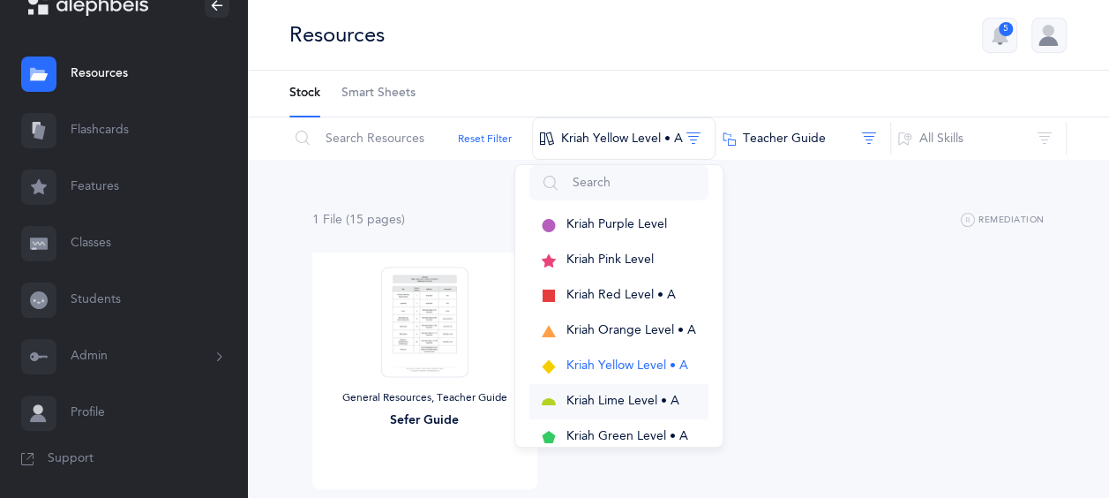
click at [641, 409] on button "Kriah Lime Level • A" at bounding box center [618, 401] width 179 height 35
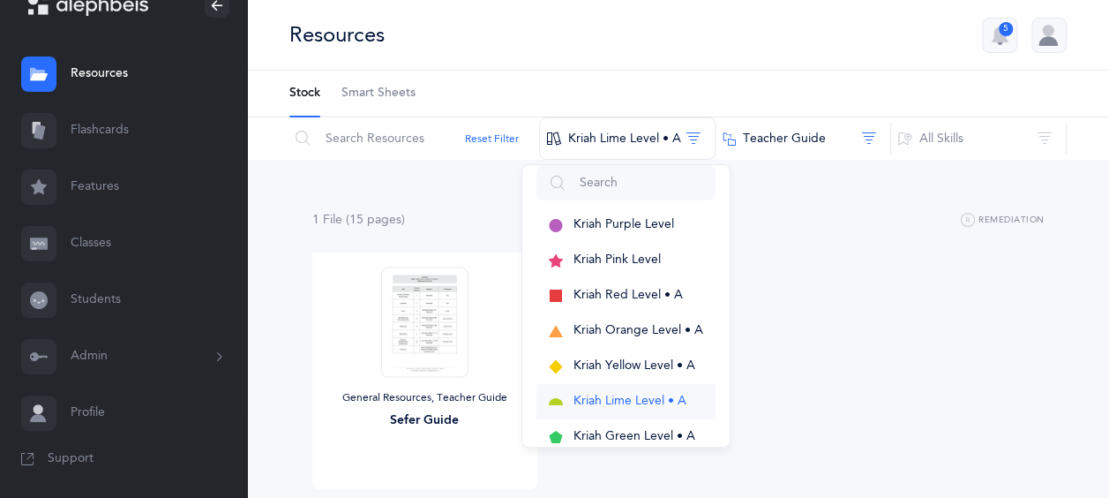
click at [641, 400] on span "Kriah Lime Level • A" at bounding box center [630, 401] width 113 height 14
click at [948, 327] on div "General Resources, Teacher Guide Sefer Guide View" at bounding box center [678, 395] width 761 height 286
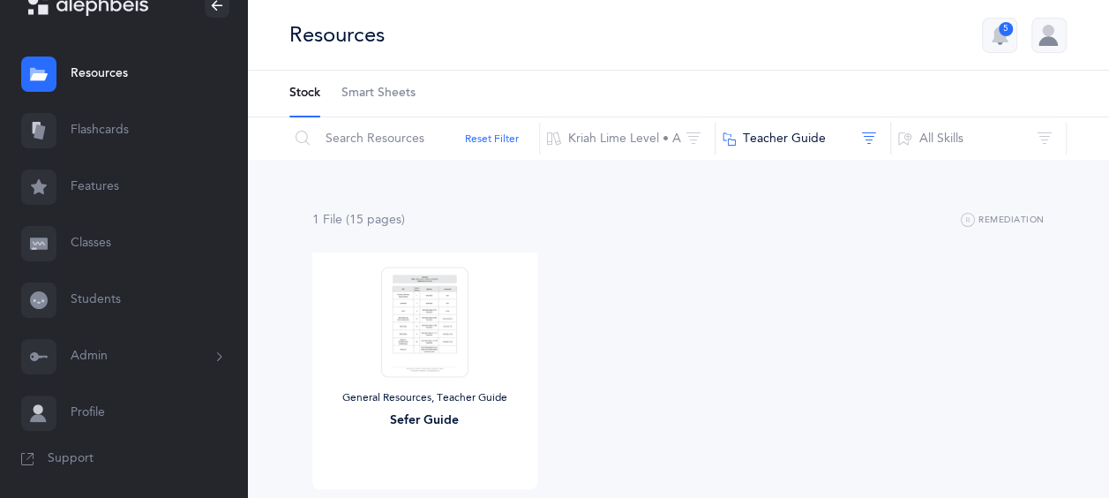
scroll to position [111, 0]
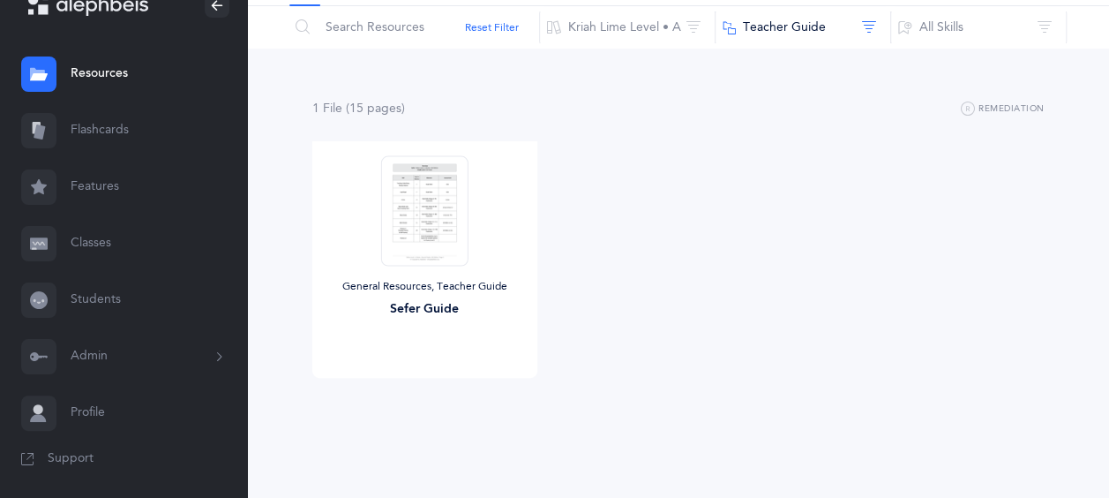
click at [62, 464] on span "Support" at bounding box center [71, 459] width 46 height 18
click at [445, 387] on link "View" at bounding box center [424, 395] width 225 height 35
